Goal: Information Seeking & Learning: Learn about a topic

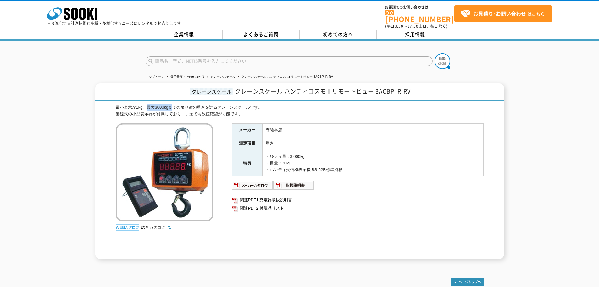
drag, startPoint x: 149, startPoint y: 103, endPoint x: 184, endPoint y: 103, distance: 34.6
click at [174, 104] on div "最小表示が1kg、最大3000kgまでの吊り荷の重さを計るクレーンスケールです。 無線式の小型表示器が付属しており、手元でも数値確認が可能です。" at bounding box center [300, 110] width 368 height 13
click at [201, 105] on div "最小表示が1kg、最大3000kgまでの吊り荷の重さを計るクレーンスケールです。 無線式の小型表示器が付属しており、手元でも数値確認が可能です。" at bounding box center [300, 110] width 368 height 13
click at [230, 75] on link "クレーンスケール" at bounding box center [222, 76] width 25 height 3
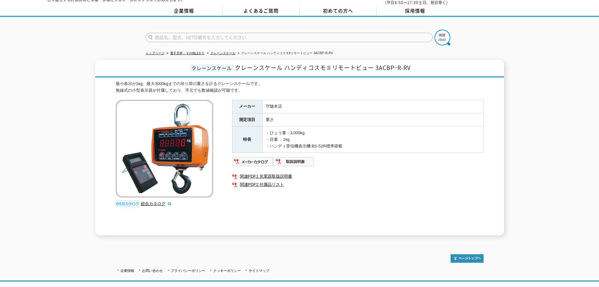
scroll to position [58, 0]
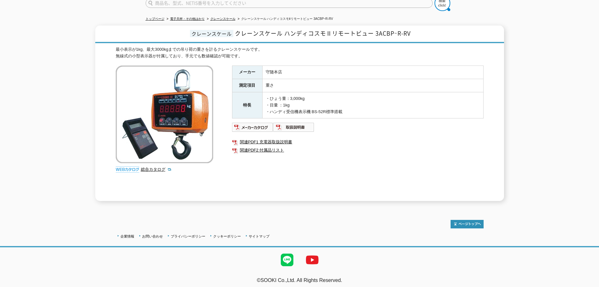
click at [80, 49] on div "クレーンスケール クレーンスケール ハンディコスモⅡリモートビュー 3ACBPｰR-RV 最小表示が1kg、最大3000kgまでの吊り荷の重さを計るクレーンス…" at bounding box center [299, 112] width 599 height 175
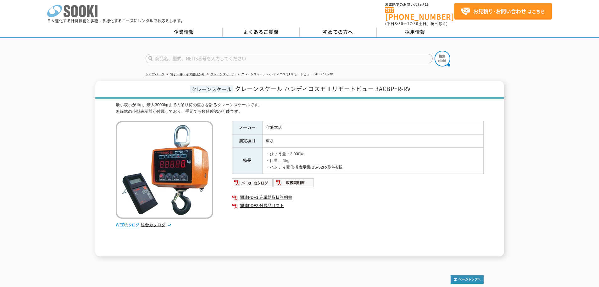
scroll to position [0, 0]
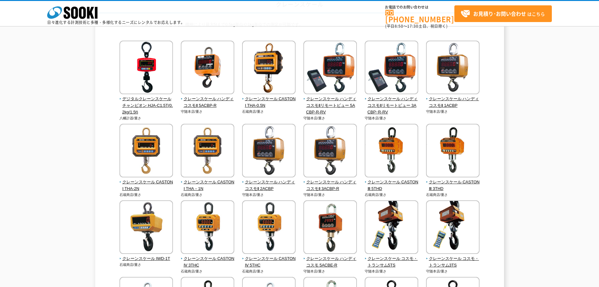
scroll to position [63, 0]
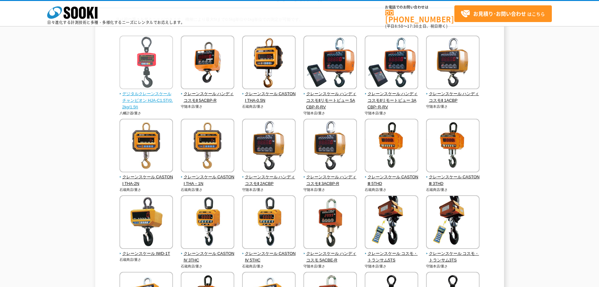
click at [149, 96] on span "デジタルクレーンスケール チャンピオン HJA-C1.5T(0.2kg/1.5t)" at bounding box center [147, 101] width 54 height 20
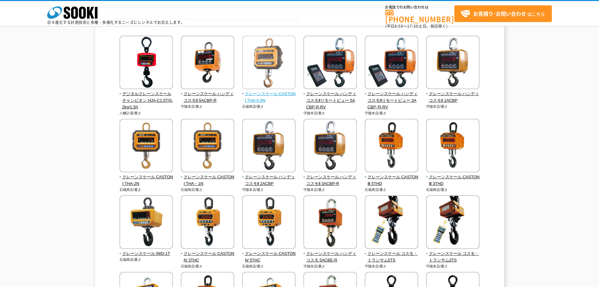
click at [271, 70] on img at bounding box center [268, 63] width 53 height 55
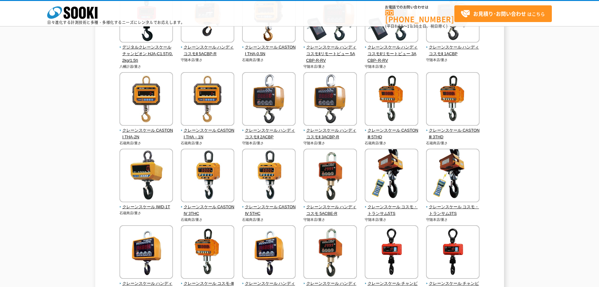
scroll to position [94, 0]
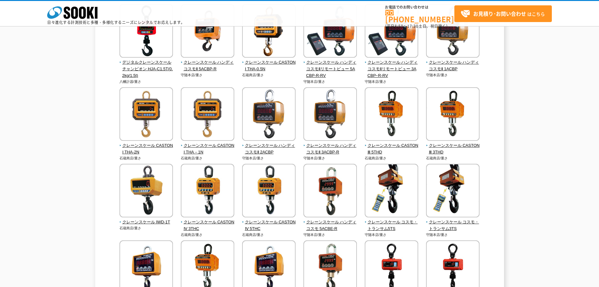
click at [88, 58] on div "クレーンスケール 吊り荷の重さを量ることができます。機種により最大5tまで0.5kg単位や1kg単位での測定が可能です。 デジタルクレーンスケール チャンピオ…" at bounding box center [299, 183] width 599 height 447
drag, startPoint x: 77, startPoint y: 76, endPoint x: 81, endPoint y: 71, distance: 6.0
click at [77, 75] on div "クレーンスケール 吊り荷の重さを量ることができます。機種により最大5tまで0.5kg単位や1kg単位での測定が可能です。 デジタルクレーンスケール チャンピオ…" at bounding box center [299, 183] width 599 height 447
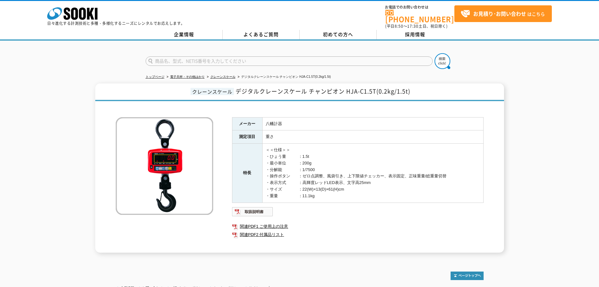
drag, startPoint x: 305, startPoint y: 151, endPoint x: 313, endPoint y: 153, distance: 8.1
click at [313, 153] on td "＜＜仕様＞＞ ・ひょう量　　　：1.5t ・最小単位　　　：200g ・分解能　　　　：1/7500 ・操作ボタン　　：ゼロ点調整、風袋引き、上下限値チェッカ…" at bounding box center [372, 172] width 221 height 59
click at [325, 155] on td "＜＜仕様＞＞ ・ひょう量　　　：1.5t ・最小単位　　　：200g ・分解能　　　　：1/7500 ・操作ボタン　　：ゼロ点調整、風袋引き、上下限値チェッカ…" at bounding box center [372, 172] width 221 height 59
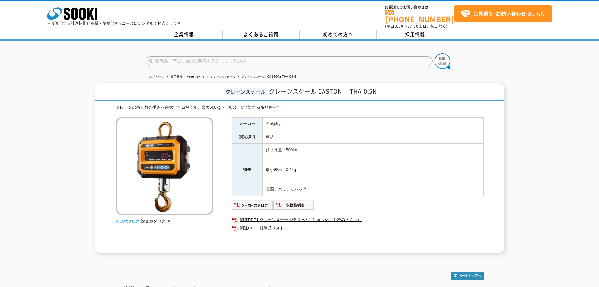
click at [52, 97] on div "クレーンスケール クレーンスケール CASTONⅠ THA-0.5N クレーンの吊り荷の重さを確認できる秤です。最大500kg（＝0.5t）まで計れる吊り秤で…" at bounding box center [299, 167] width 599 height 169
drag, startPoint x: 38, startPoint y: 62, endPoint x: 34, endPoint y: 58, distance: 5.6
click at [36, 61] on div at bounding box center [299, 56] width 599 height 30
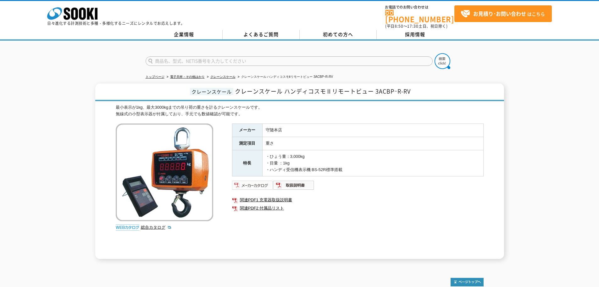
click at [258, 183] on img at bounding box center [252, 185] width 41 height 10
click at [297, 109] on div "最小表示が1kg、最大3000kgまでの吊り荷の重さを計るクレーンスケールです。 無線式の小型表示器が付属しており、手元でも数値確認が可能です。" at bounding box center [300, 110] width 368 height 13
click at [304, 124] on td "守随本店" at bounding box center [372, 130] width 221 height 13
